Goal: Task Accomplishment & Management: Use online tool/utility

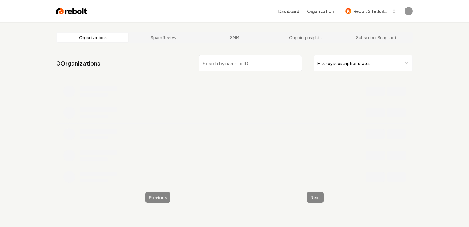
scroll to position [22, 0]
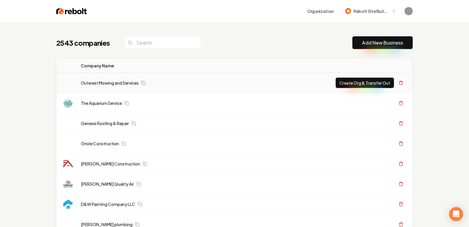
click at [366, 79] on button "Create Org & Transfer Out" at bounding box center [365, 83] width 58 height 11
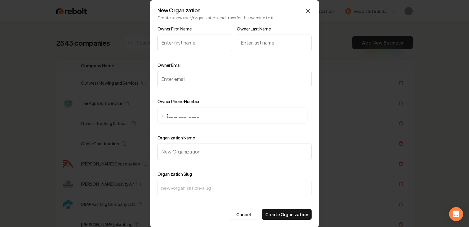
click at [307, 10] on icon "button" at bounding box center [308, 11] width 4 height 4
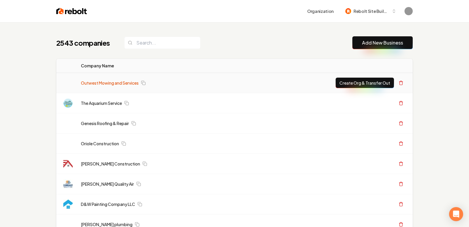
click at [99, 82] on link "Outwest Mowing and Services" at bounding box center [110, 83] width 58 height 6
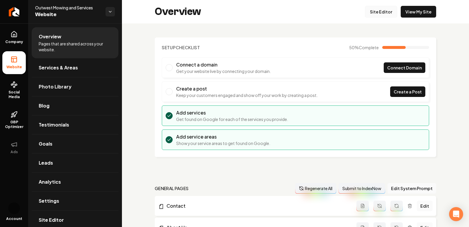
click at [375, 14] on link "Site Editor" at bounding box center [381, 12] width 32 height 12
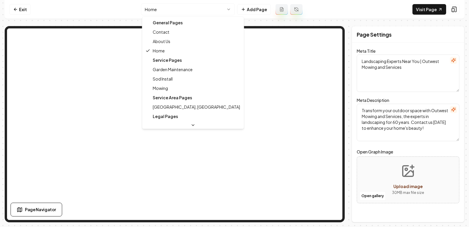
click at [192, 7] on html "Computer Required This feature is only available on a computer. Please switch t…" at bounding box center [234, 113] width 469 height 227
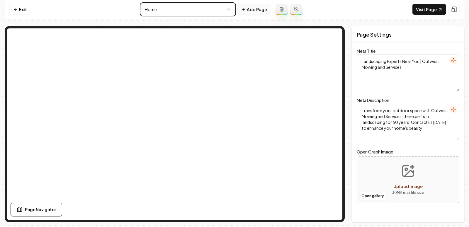
click at [254, 9] on html "Computer Required This feature is only available on a computer. Please switch t…" at bounding box center [234, 113] width 469 height 227
click at [253, 9] on button "Add Page" at bounding box center [254, 9] width 34 height 11
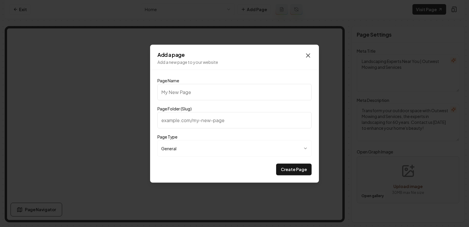
click at [306, 55] on icon "button" at bounding box center [308, 55] width 7 height 7
